Goal: Check status: Check status

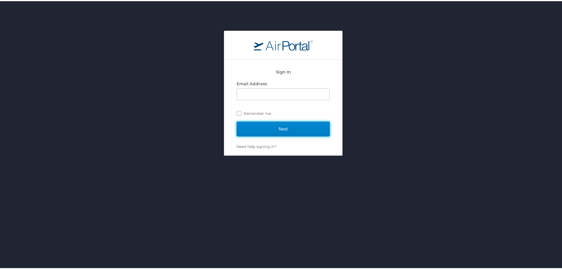
click at [252, 126] on input "Next" at bounding box center [283, 127] width 93 height 15
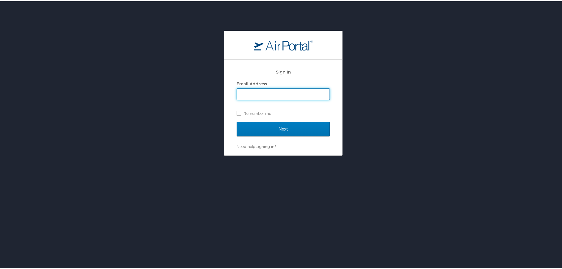
click at [356, 241] on div "Sign In Email Address Remember me Next Need help signing in? Forgot password? H…" at bounding box center [283, 164] width 567 height 269
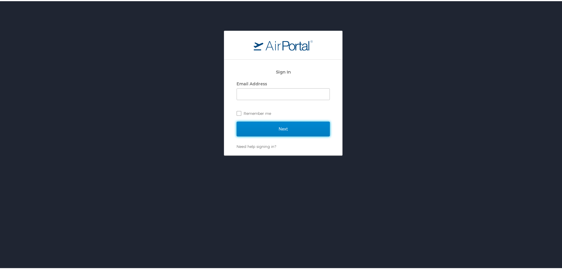
click at [282, 127] on input "Next" at bounding box center [283, 127] width 93 height 15
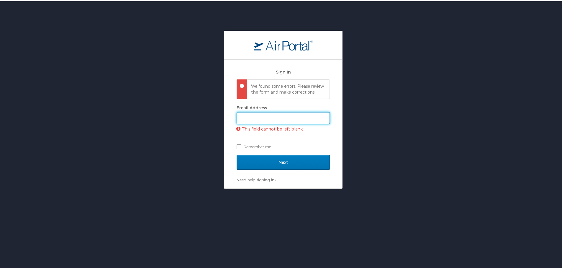
click at [274, 122] on input "Email Address" at bounding box center [283, 116] width 93 height 11
type input "tjohns@susla.edu"
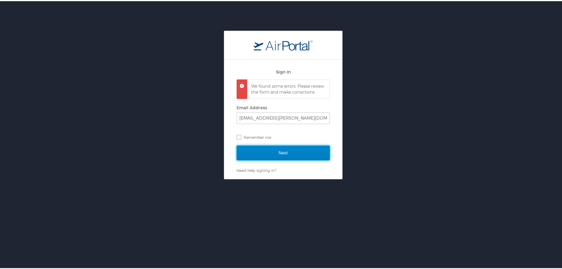
click at [283, 155] on input "Next" at bounding box center [283, 151] width 93 height 15
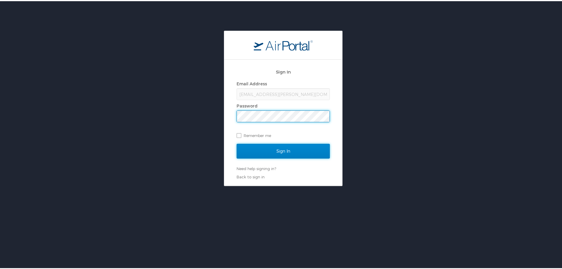
click at [280, 150] on input "Sign In" at bounding box center [283, 150] width 93 height 15
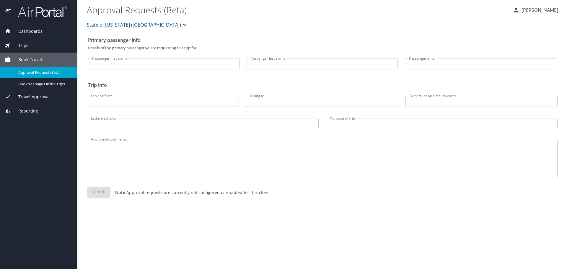
click at [41, 96] on span "Travel Approval" at bounding box center [30, 97] width 39 height 6
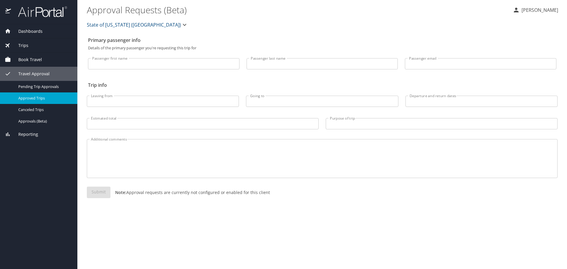
click at [42, 98] on span "Approved Trips" at bounding box center [44, 98] width 52 height 6
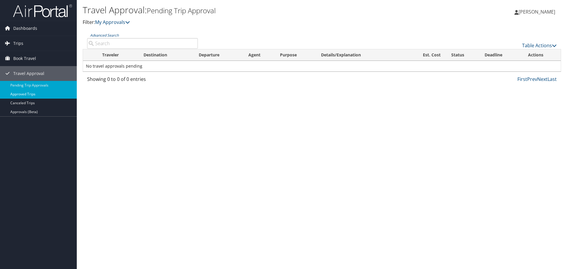
click at [34, 92] on link "Approved Trips" at bounding box center [38, 94] width 77 height 9
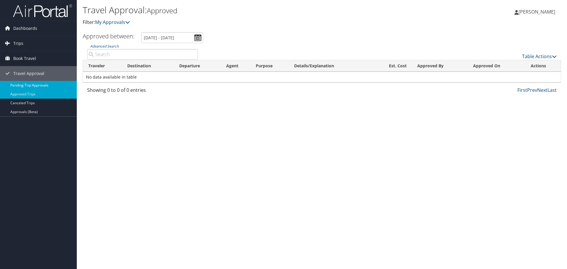
drag, startPoint x: 29, startPoint y: 110, endPoint x: 21, endPoint y: 84, distance: 26.2
click at [21, 84] on link "Pending Trip Approvals" at bounding box center [38, 85] width 77 height 9
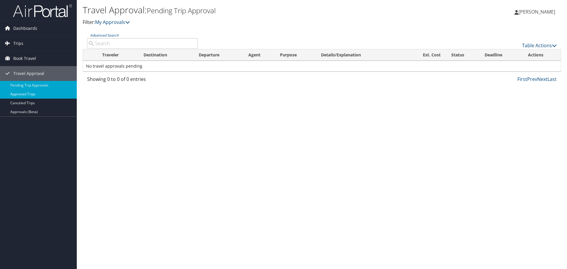
click at [23, 93] on link "Approved Trips" at bounding box center [38, 94] width 77 height 9
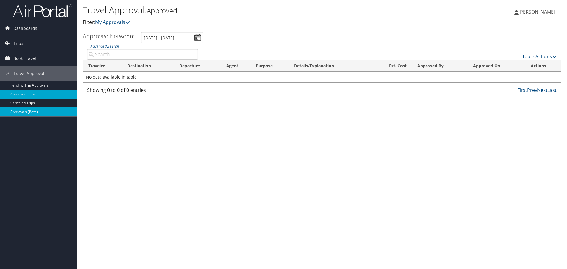
click at [26, 109] on link "Approvals (Beta)" at bounding box center [38, 111] width 77 height 9
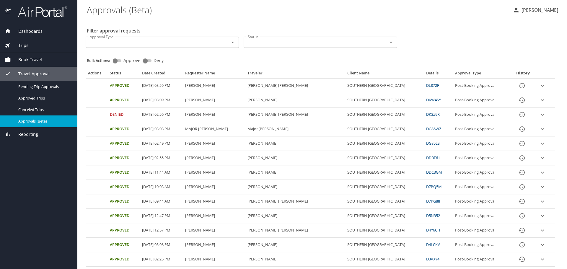
click at [539, 143] on icon "expand row" at bounding box center [542, 143] width 7 height 7
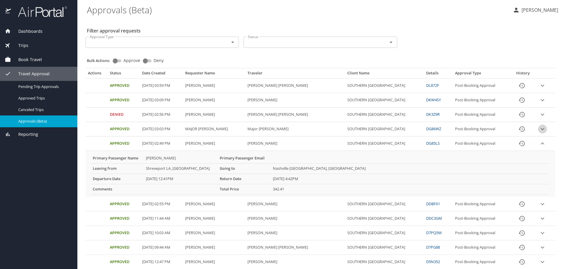
drag, startPoint x: 535, startPoint y: 129, endPoint x: 537, endPoint y: 131, distance: 3.1
click at [539, 131] on icon "expand row" at bounding box center [542, 128] width 7 height 7
